Goal: Communication & Community: Connect with others

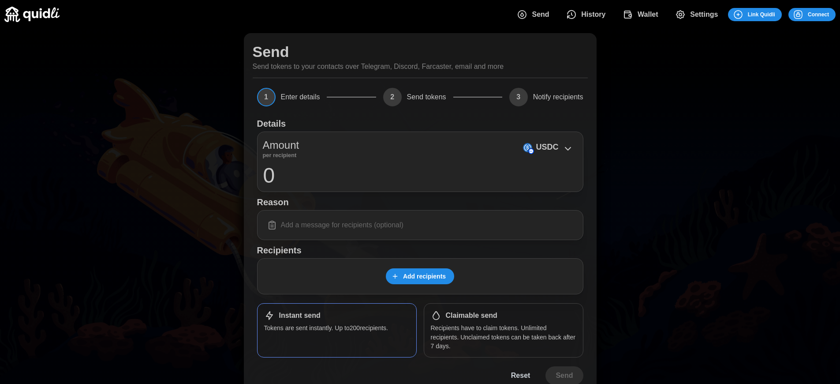
click at [818, 14] on span "Connect" at bounding box center [818, 14] width 21 height 12
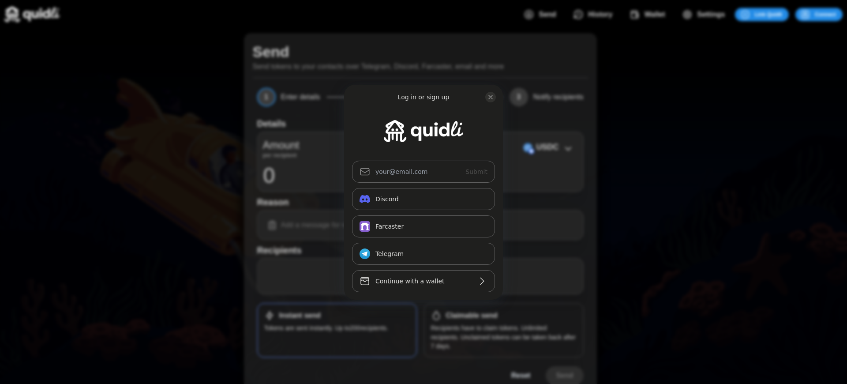
click at [825, 14] on div "Log in or sign up Submit Continue with Email Discord Farcaster Telegram_logo Te…" at bounding box center [423, 192] width 847 height 384
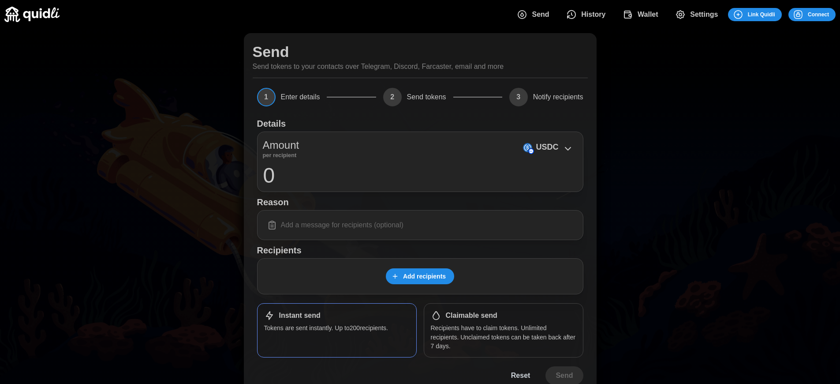
click at [818, 14] on span "Connect" at bounding box center [818, 14] width 21 height 12
click at [825, 14] on div "Log in or sign up Submit Continue with Email Discord Farcaster Telegram_logo Te…" at bounding box center [420, 192] width 840 height 384
click at [825, 14] on div "Log in or sign up Submit Continue with Email Discord Farcaster Telegram_logo Te…" at bounding box center [423, 192] width 847 height 384
click at [471, 315] on h1 "Claimable send" at bounding box center [472, 315] width 52 height 9
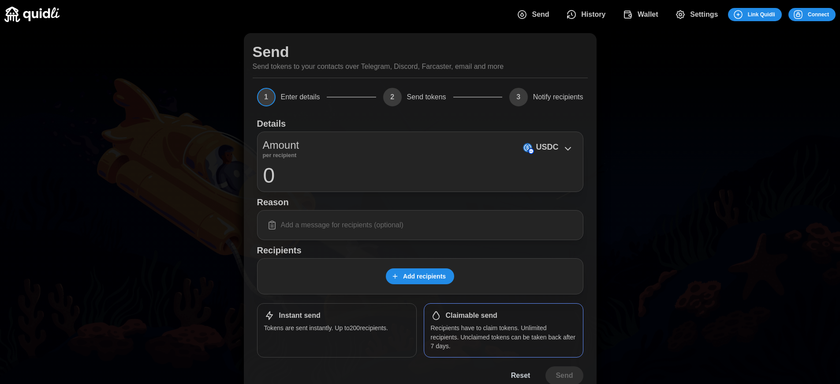
click at [818, 14] on span "Connect" at bounding box center [818, 14] width 21 height 12
click at [825, 14] on div "Log in or sign up Submit Continue with Email Discord Farcaster Telegram_logo Te…" at bounding box center [420, 192] width 840 height 384
click at [825, 14] on div "Log in or sign up Submit Continue with Email Discord Farcaster Telegram_logo Te…" at bounding box center [423, 192] width 847 height 384
click at [471, 315] on h1 "Claimable send" at bounding box center [472, 315] width 52 height 9
click at [818, 14] on span "Connect" at bounding box center [818, 14] width 21 height 12
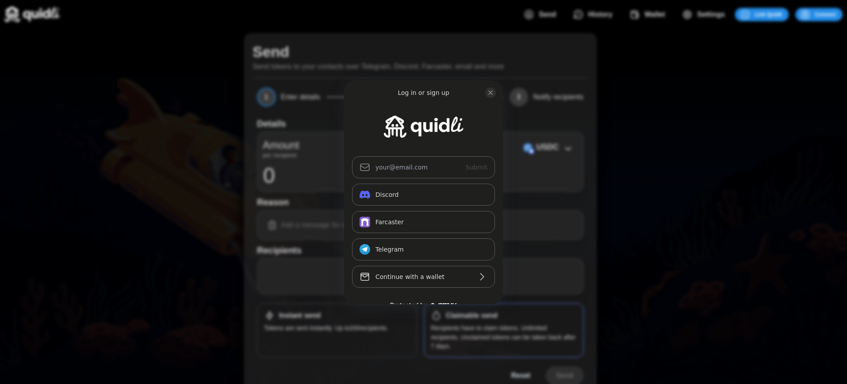
click at [471, 315] on div "Log in or sign up Submit Continue with Email Discord Farcaster Telegram_logo Te…" at bounding box center [423, 192] width 847 height 384
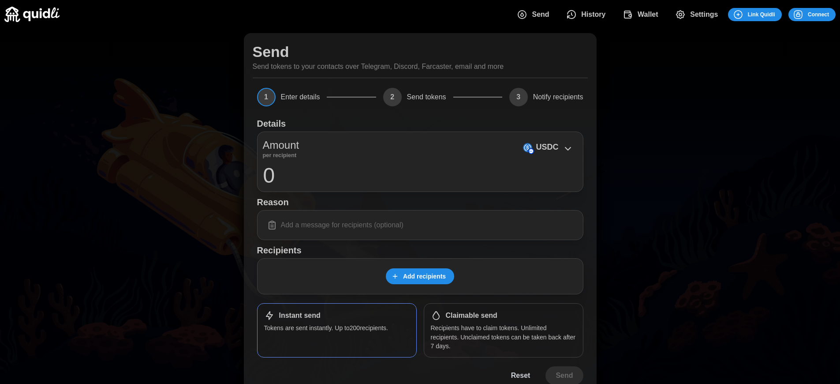
click at [818, 14] on span "Connect" at bounding box center [818, 14] width 21 height 12
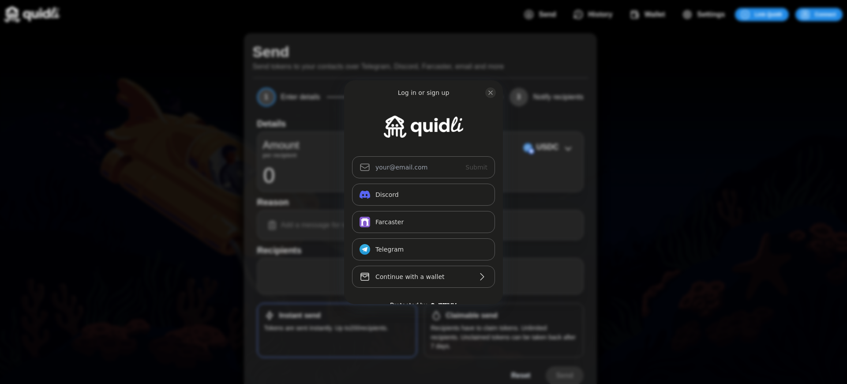
click at [471, 315] on div "Log in or sign up Submit Continue with Email Discord Farcaster Telegram_logo Te…" at bounding box center [423, 192] width 847 height 384
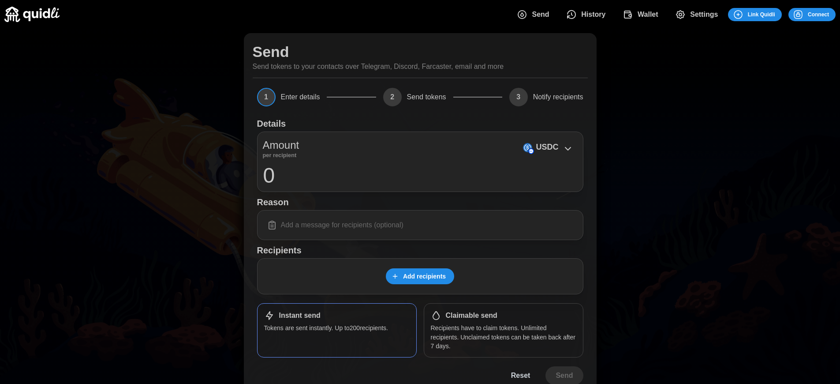
click at [818, 14] on span "Connect" at bounding box center [818, 14] width 21 height 12
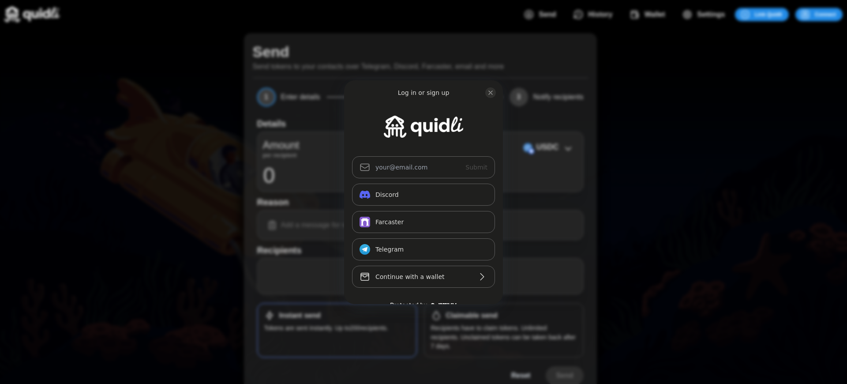
click at [471, 315] on div "Log in or sign up Submit Continue with Email Discord Farcaster Telegram_logo Te…" at bounding box center [423, 192] width 847 height 384
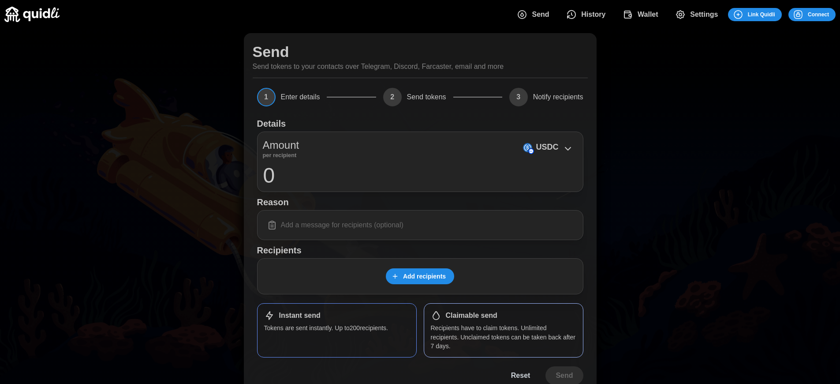
click at [471, 315] on h1 "Claimable send" at bounding box center [472, 315] width 52 height 9
click at [818, 14] on span "Connect" at bounding box center [818, 14] width 21 height 12
